Goal: Transaction & Acquisition: Purchase product/service

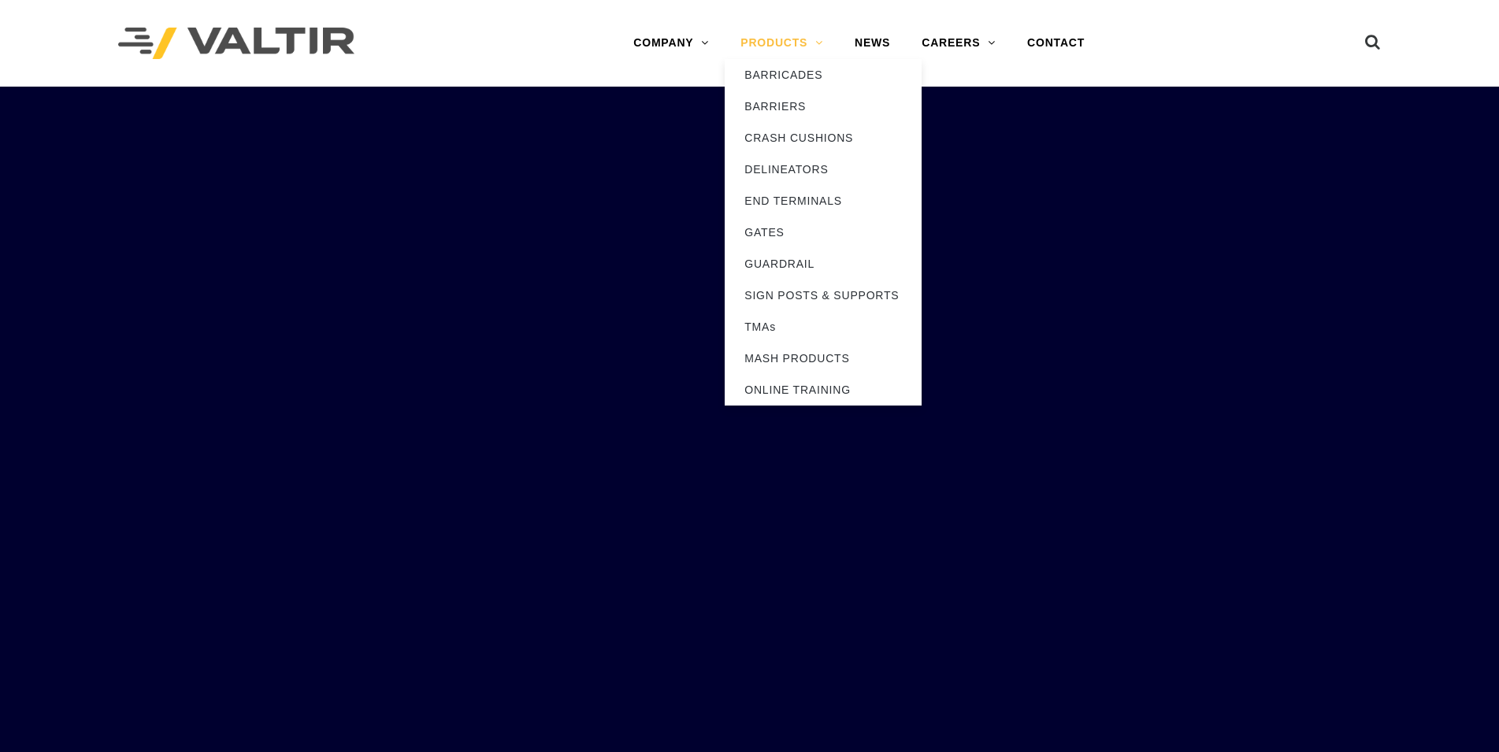
click at [816, 39] on link "PRODUCTS" at bounding box center [781, 43] width 114 height 31
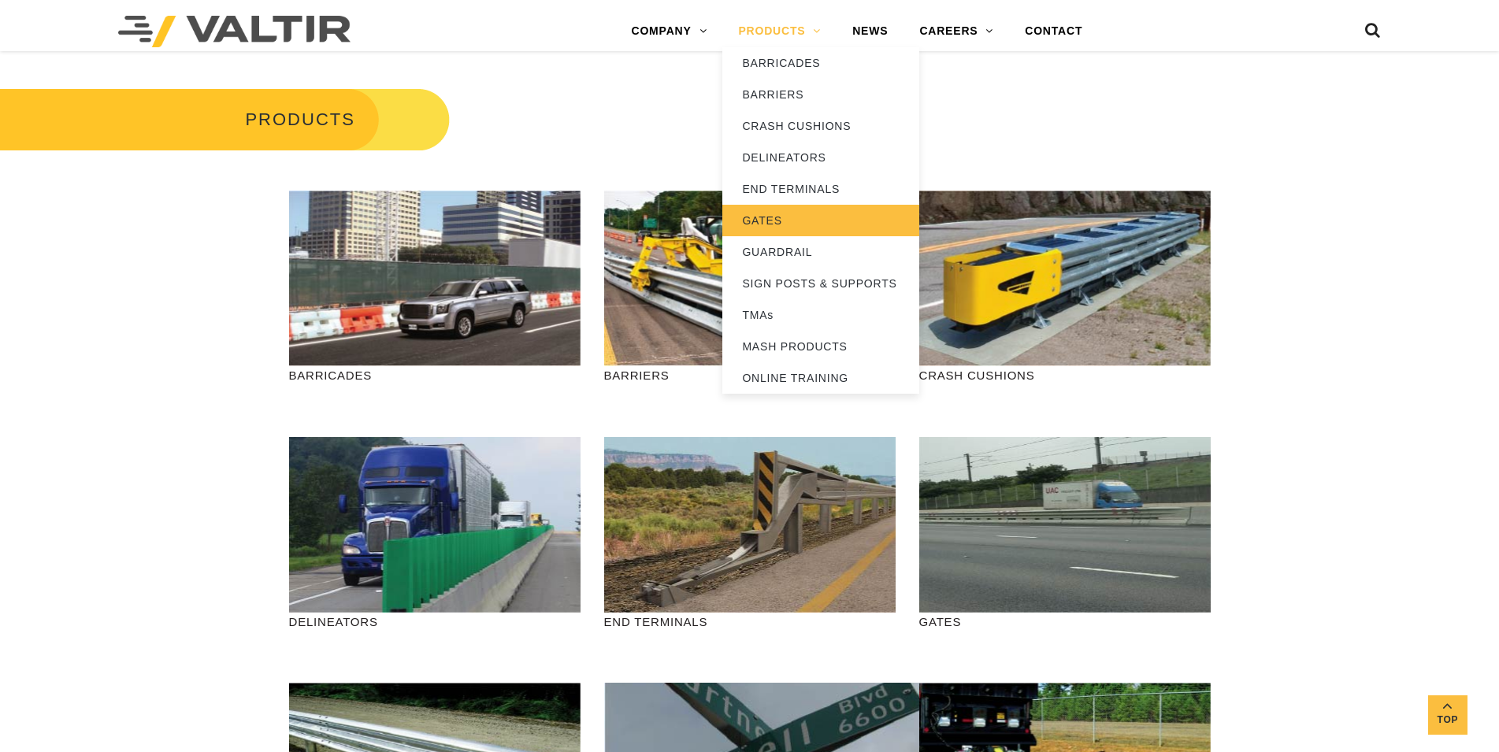
scroll to position [402, 0]
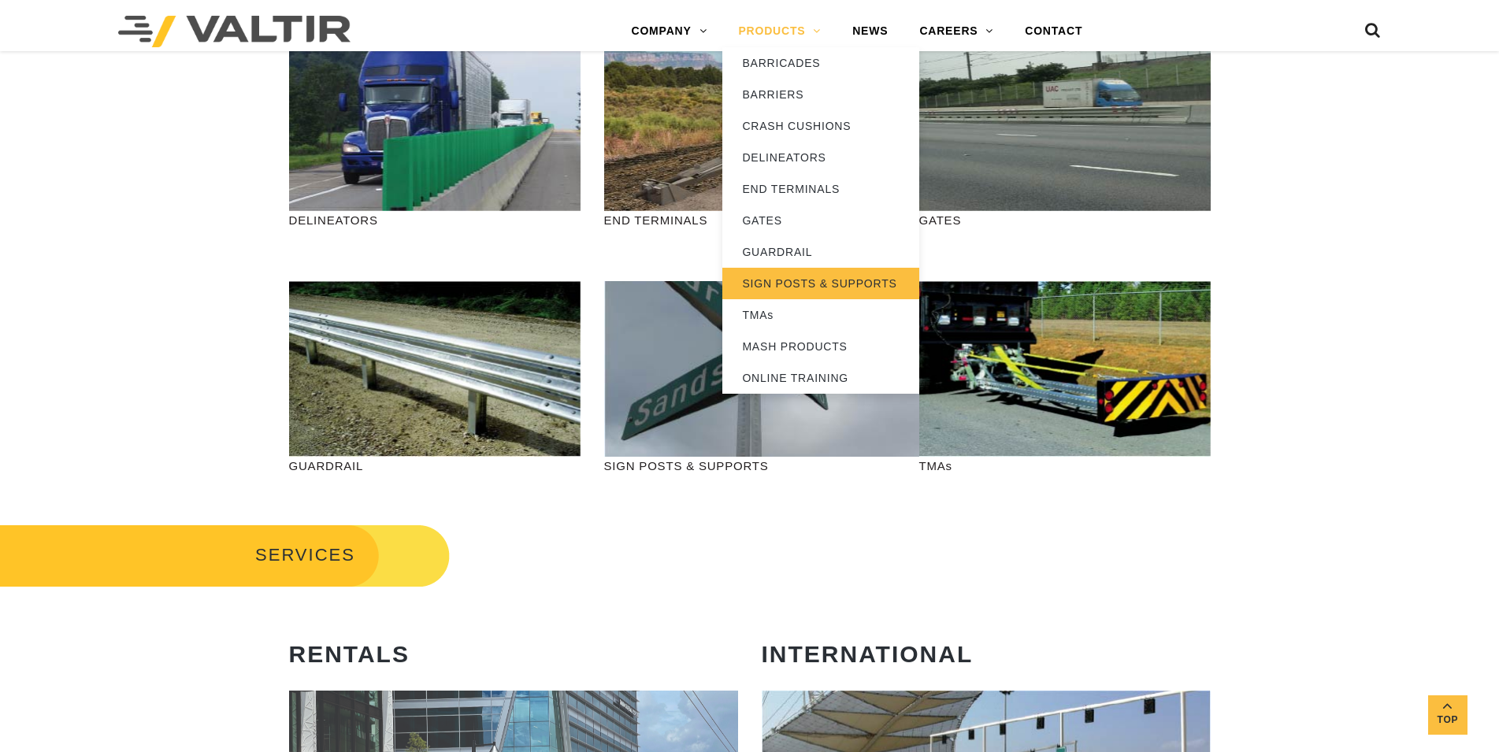
click at [797, 285] on link "SIGN POSTS & SUPPORTS" at bounding box center [820, 283] width 197 height 31
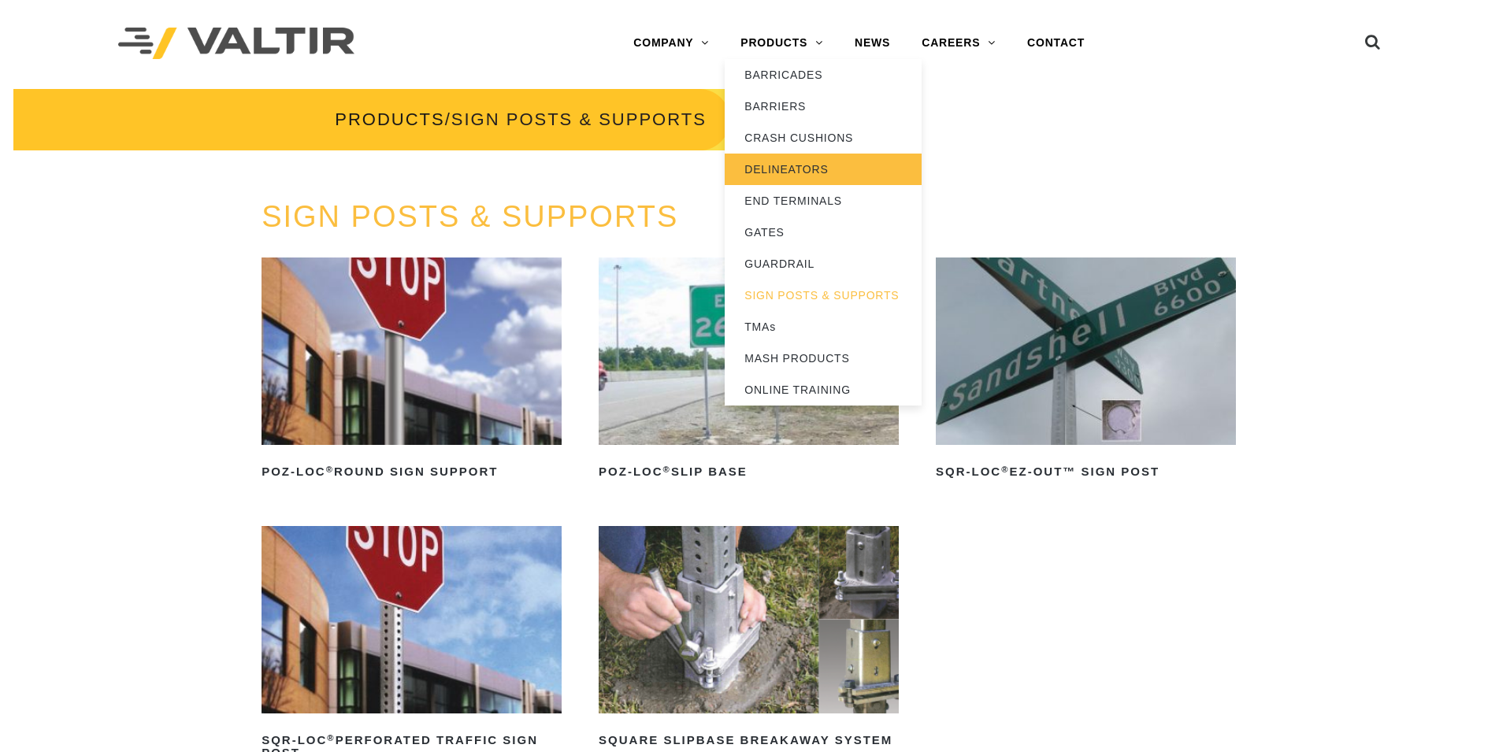
click at [832, 162] on link "DELINEATORS" at bounding box center [822, 169] width 197 height 31
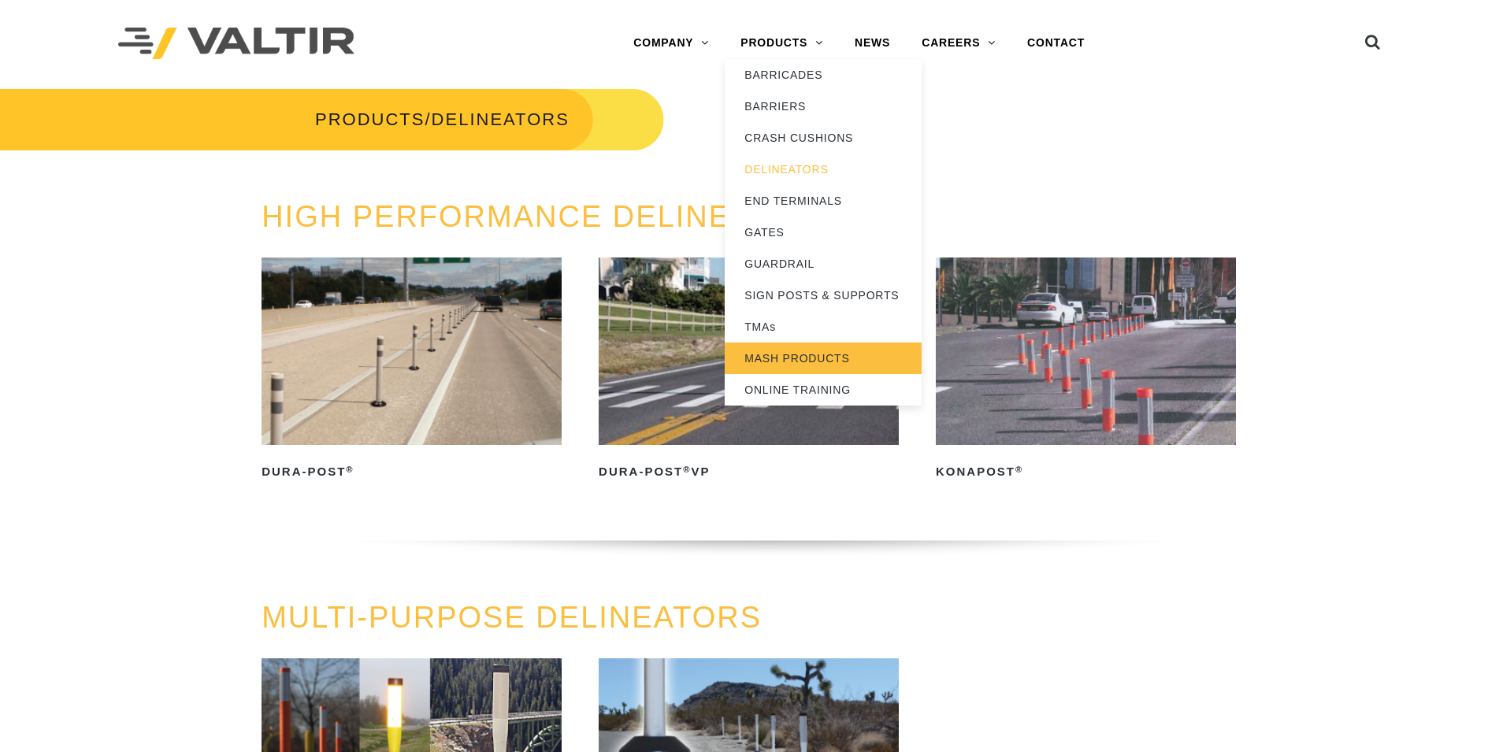
click at [806, 353] on link "MASH PRODUCTS" at bounding box center [822, 358] width 197 height 31
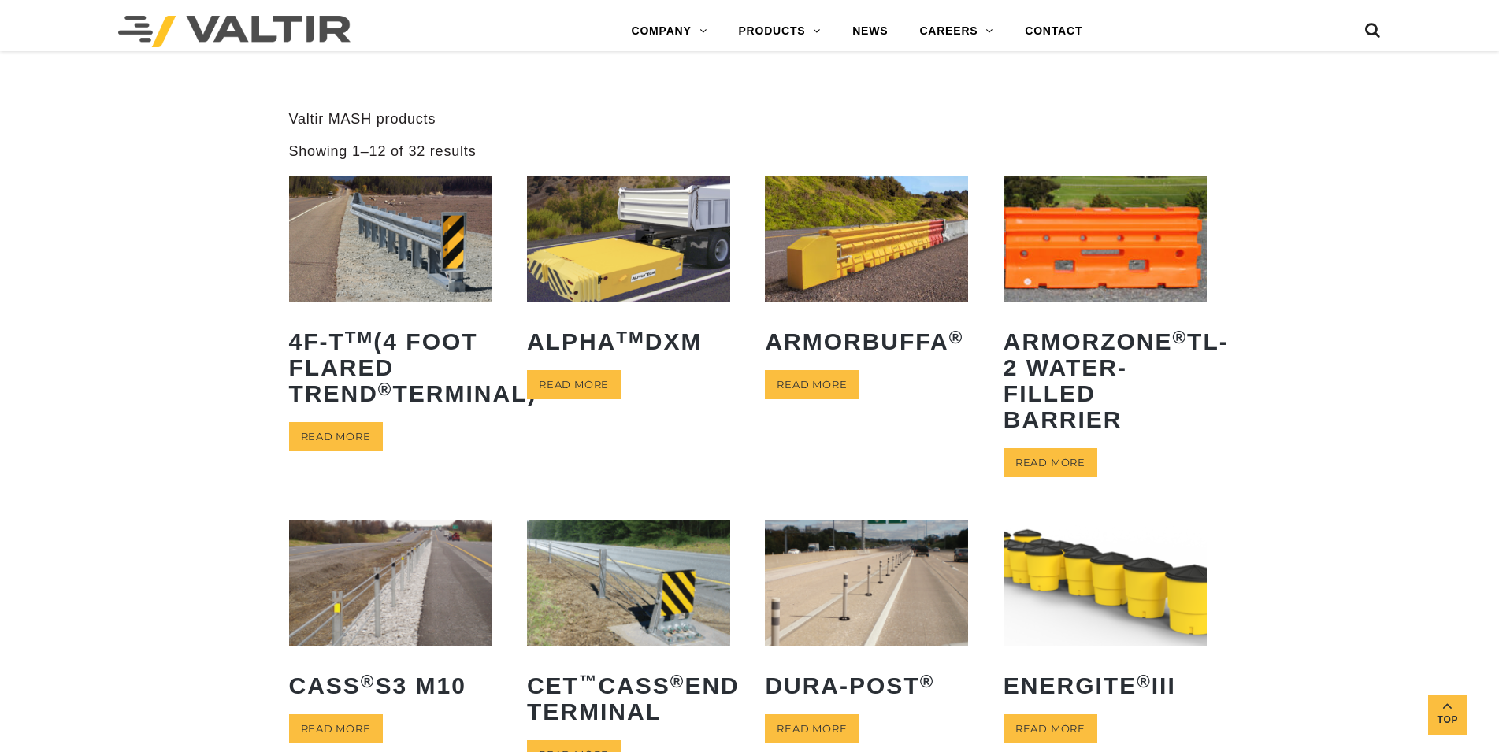
scroll to position [964, 0]
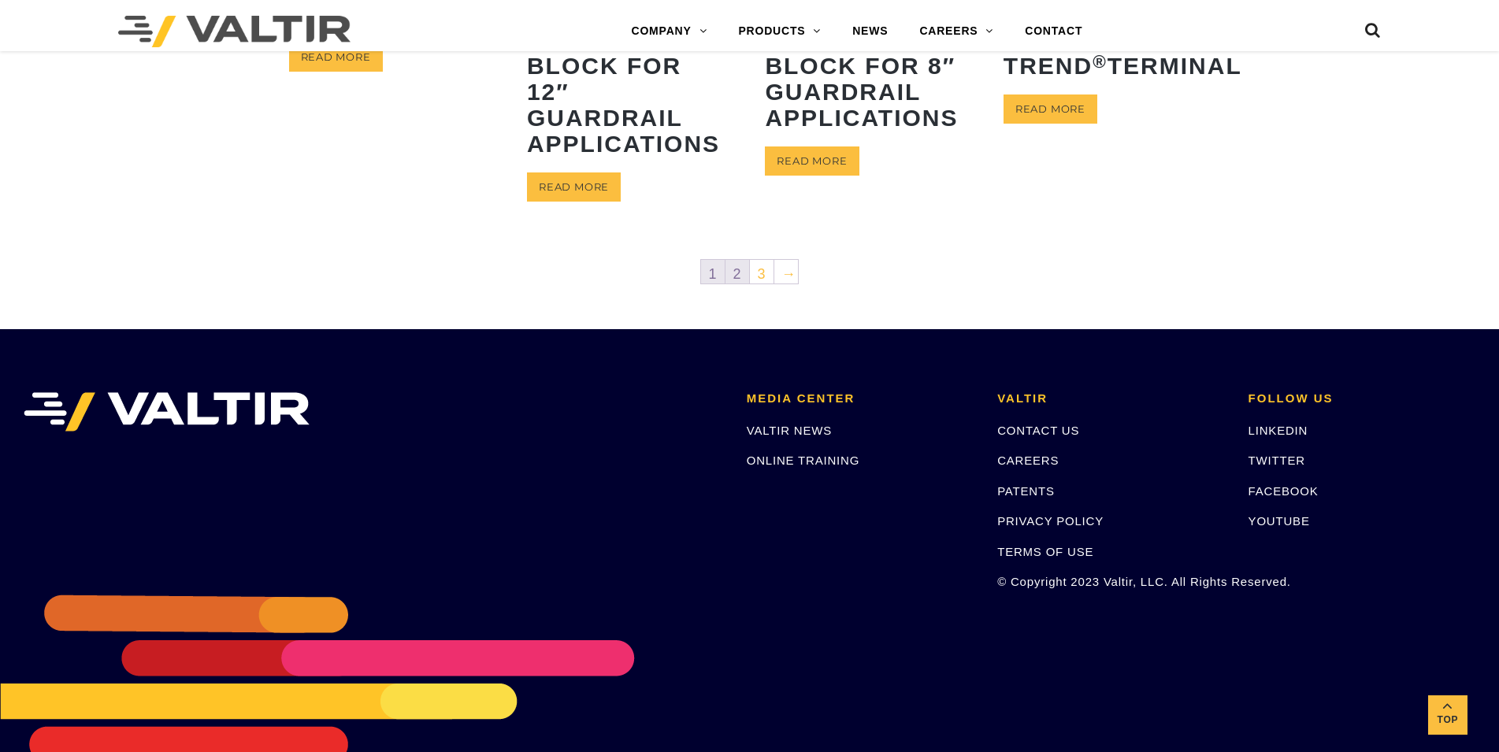
click at [746, 269] on link "2" at bounding box center [737, 272] width 24 height 24
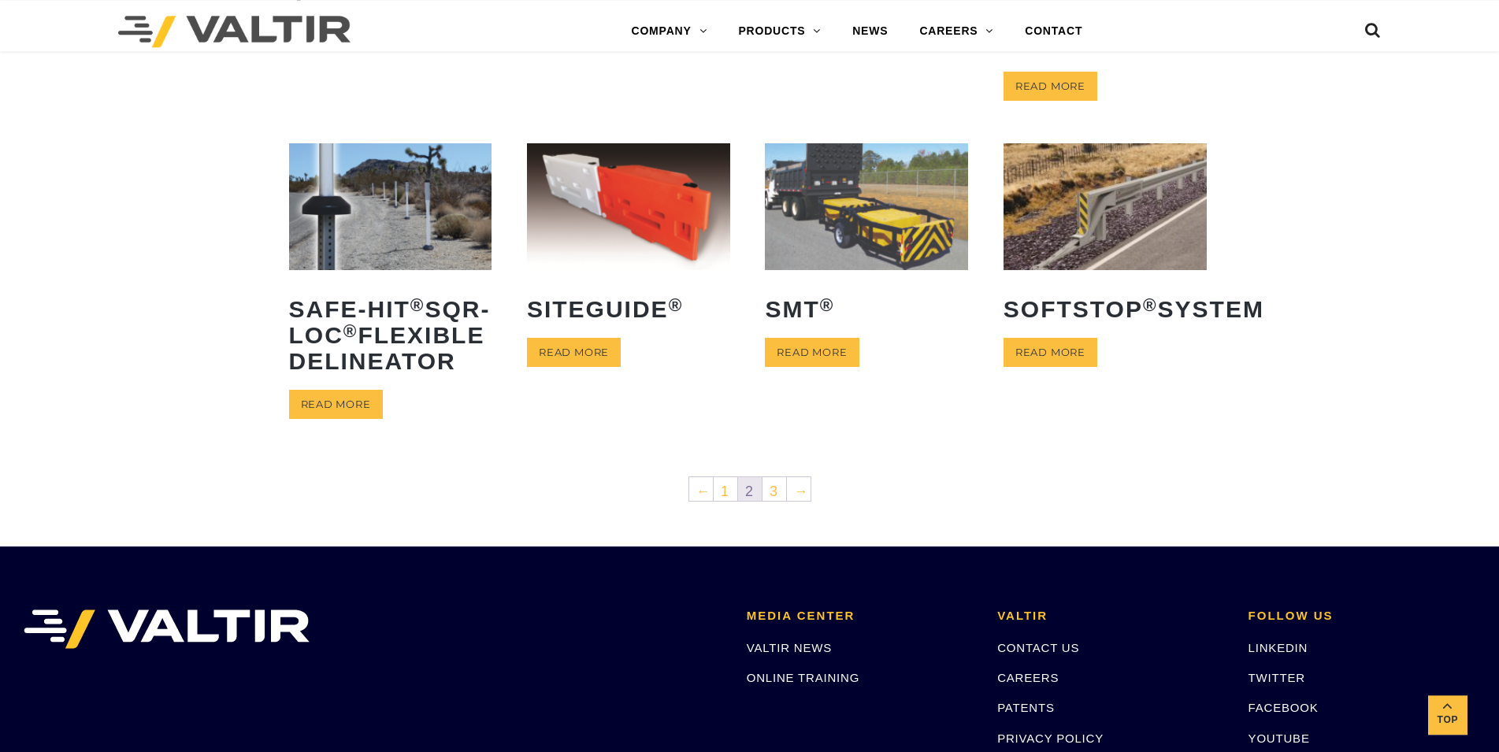
scroll to position [643, 0]
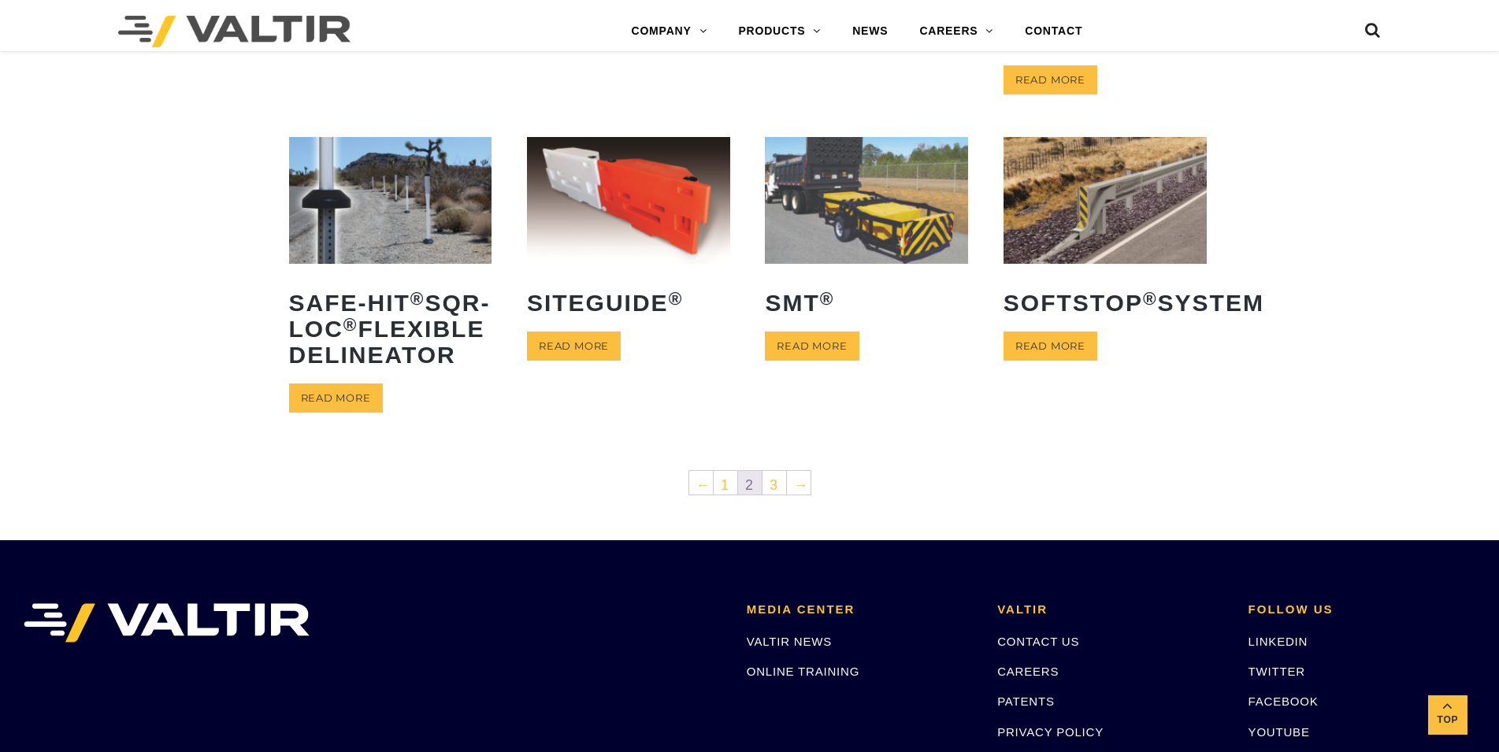
click at [812, 227] on img at bounding box center [866, 200] width 203 height 127
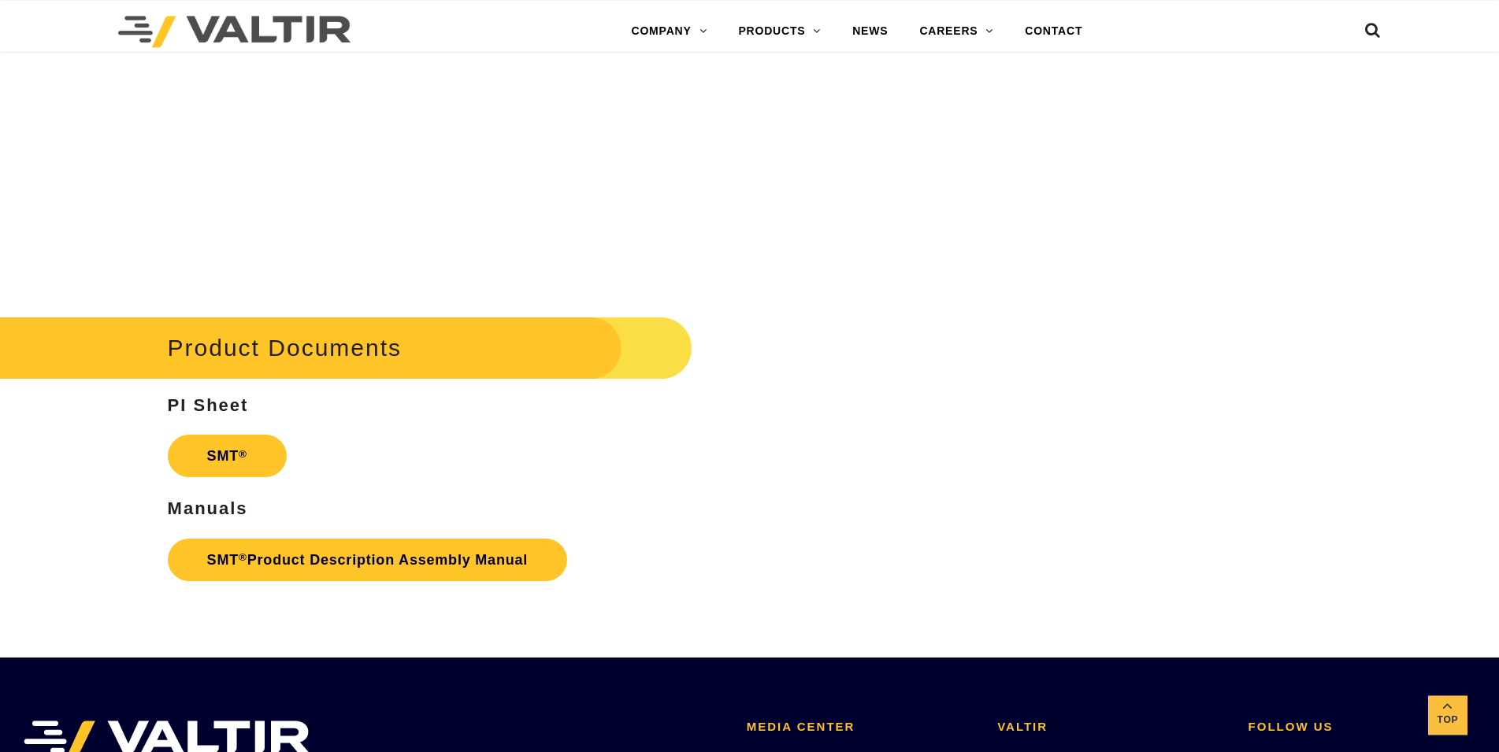
scroll to position [4337, 0]
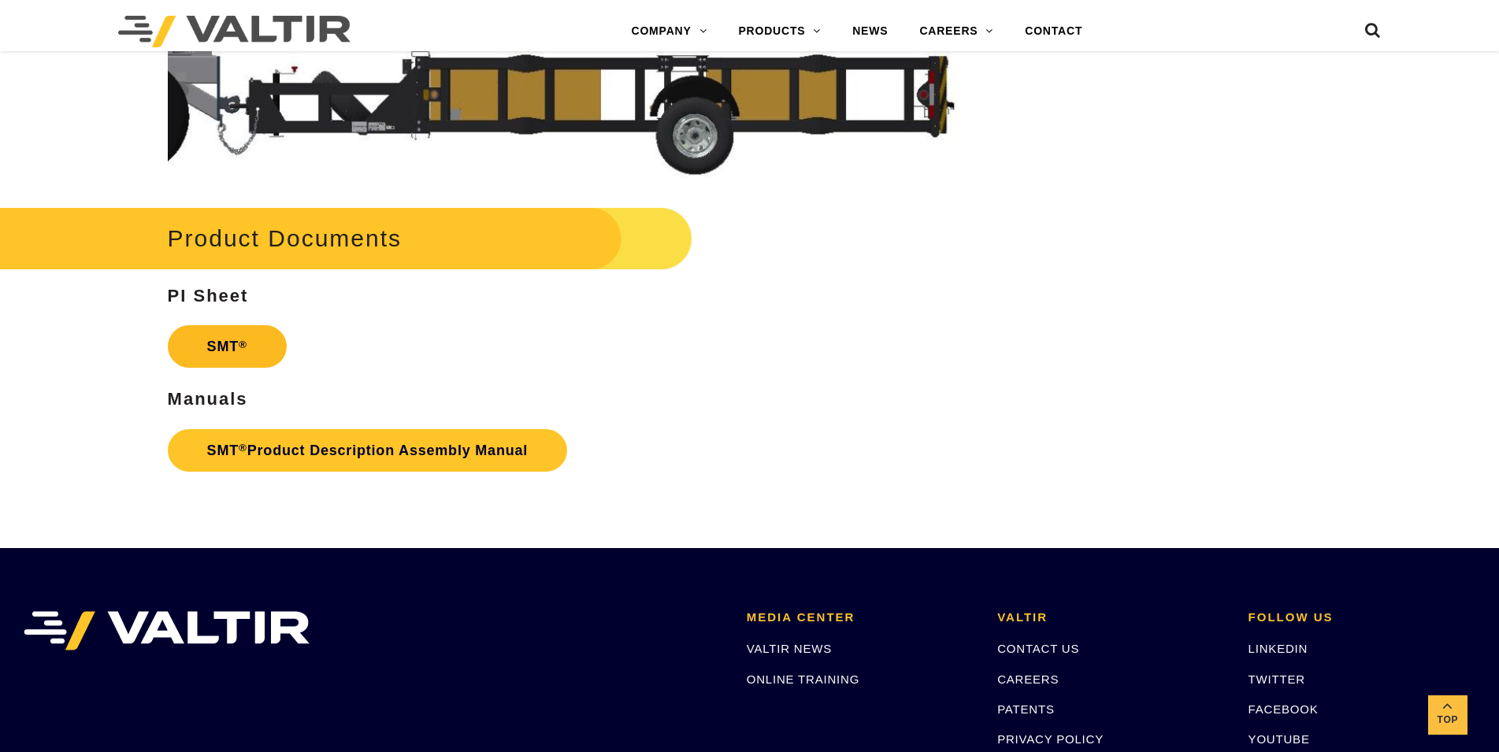
click at [216, 348] on link "SMT ®" at bounding box center [227, 346] width 119 height 43
